Goal: Information Seeking & Learning: Learn about a topic

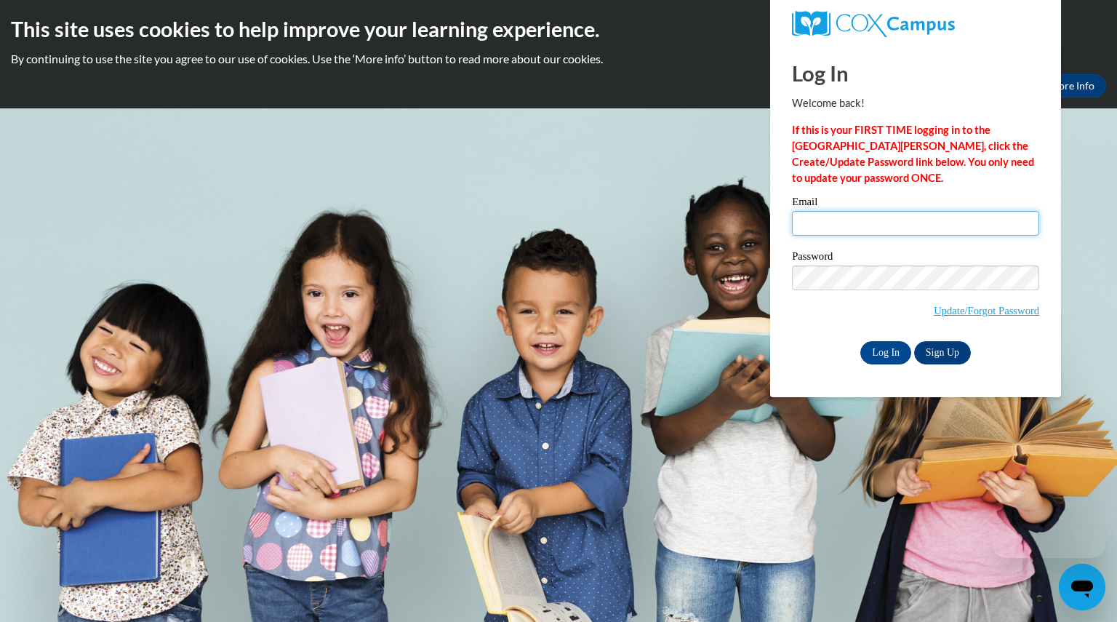
click at [798, 222] on input "Email" at bounding box center [915, 223] width 247 height 25
type input "rudiekelly@aasd.k12.wi.us"
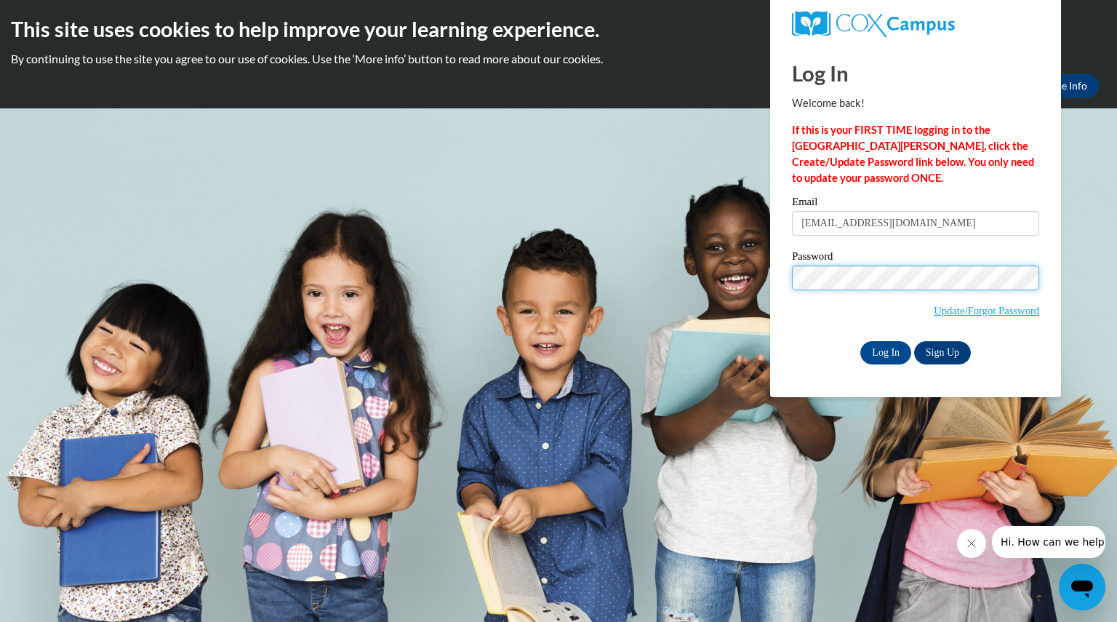
click at [860, 341] on input "Log In" at bounding box center [885, 352] width 51 height 23
click at [894, 353] on input "Log In" at bounding box center [885, 352] width 51 height 23
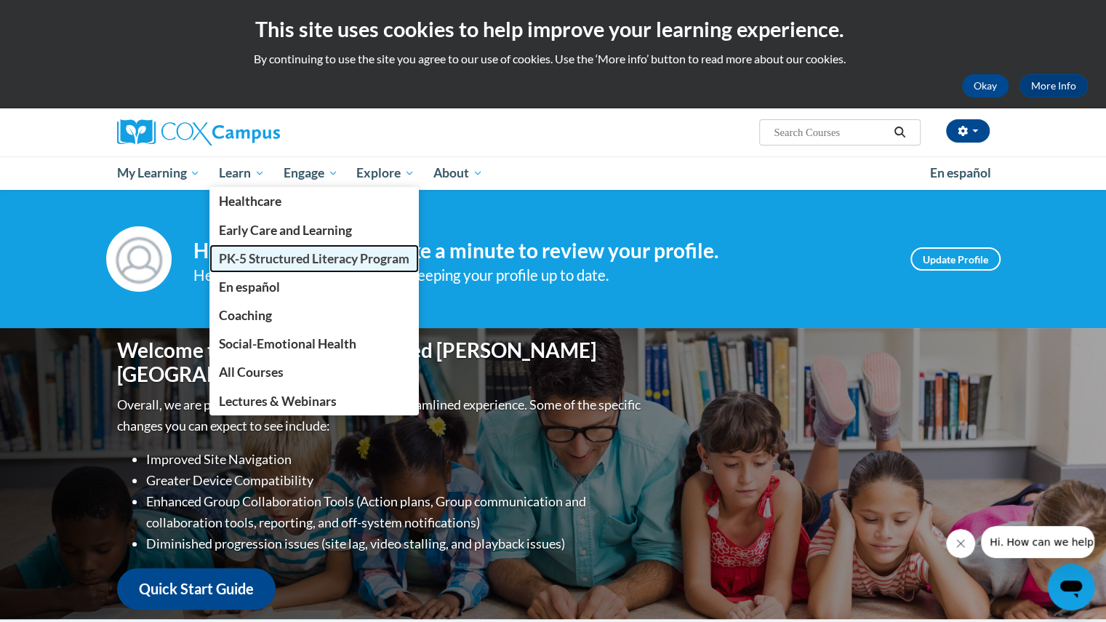
click at [281, 254] on span "PK-5 Structured Literacy Program" at bounding box center [314, 258] width 191 height 15
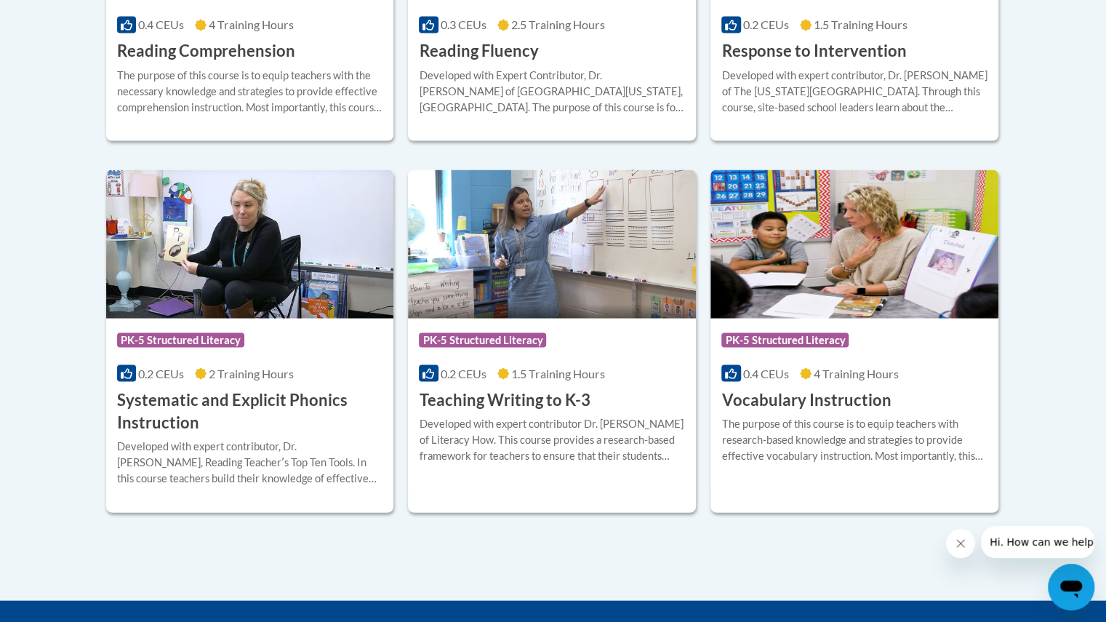
scroll to position [1592, 0]
click at [238, 396] on h3 "Systematic and Explicit Phonics Instruction" at bounding box center [250, 410] width 266 height 45
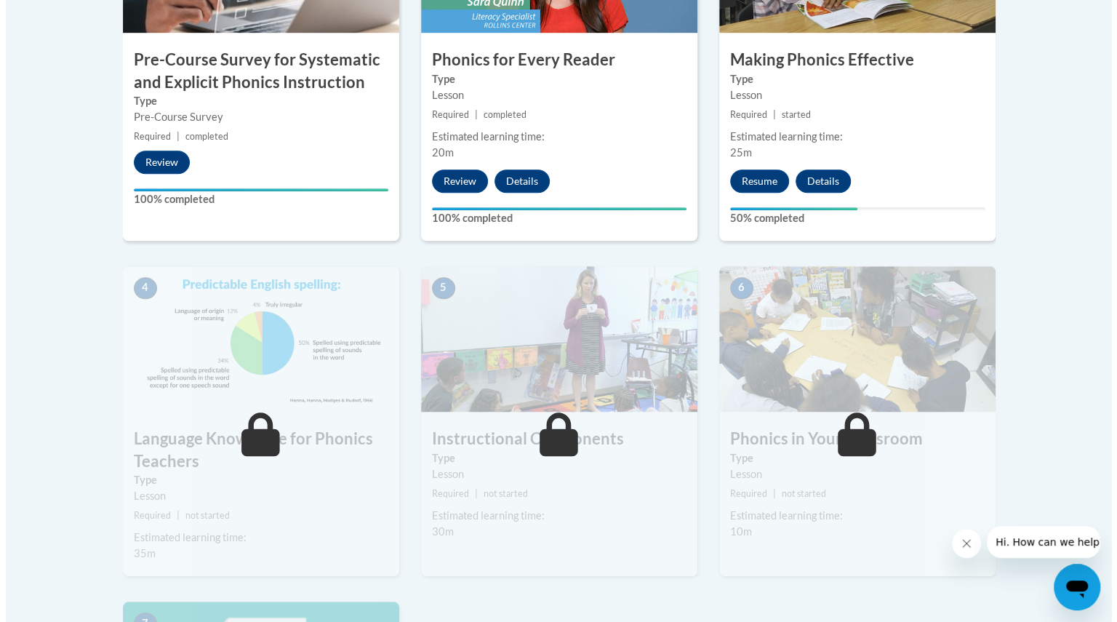
scroll to position [588, 0]
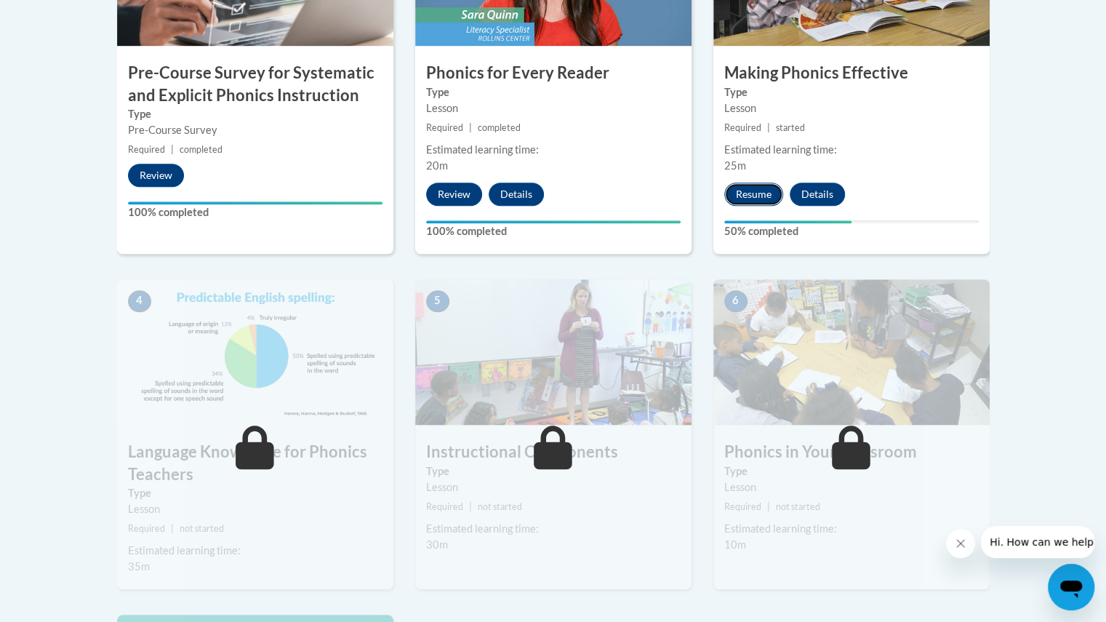
click at [757, 184] on button "Resume" at bounding box center [753, 194] width 59 height 23
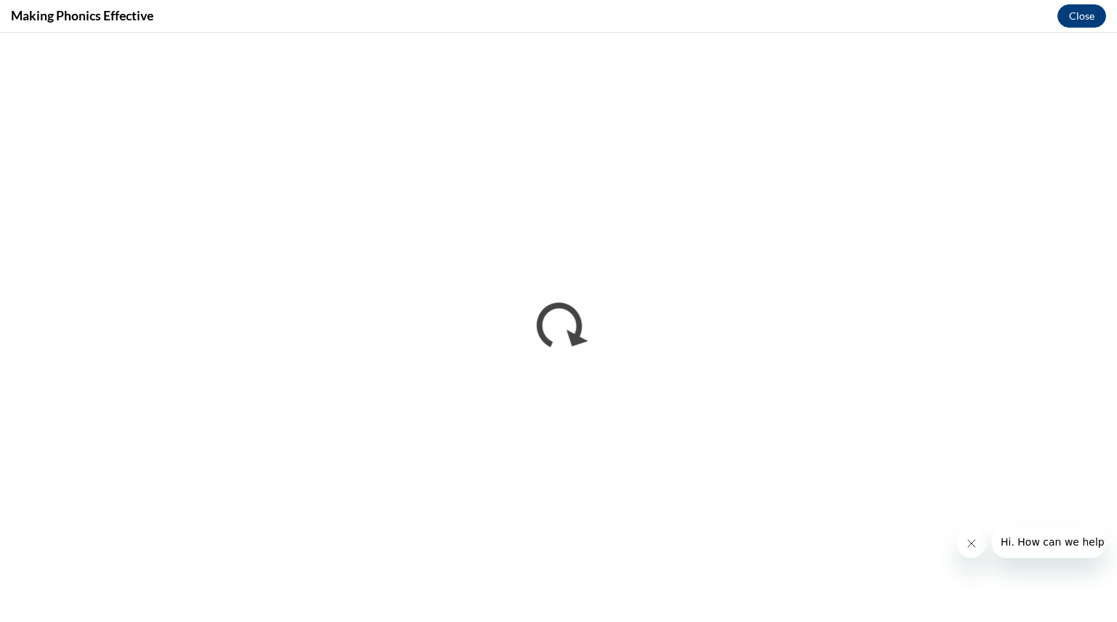
scroll to position [0, 0]
